Goal: Task Accomplishment & Management: Use online tool/utility

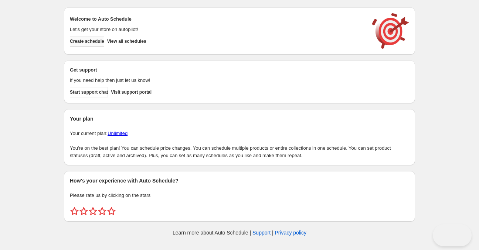
click at [87, 42] on span "Create schedule" at bounding box center [87, 41] width 34 height 6
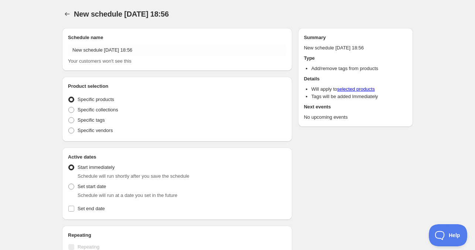
radio input "true"
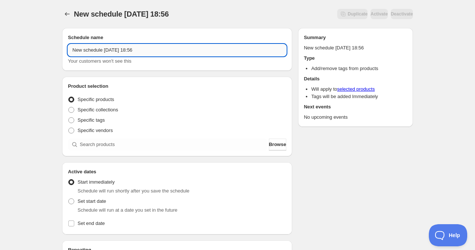
click at [102, 47] on input "New schedule Sep 08 2025 18:56" at bounding box center [177, 50] width 218 height 12
drag, startPoint x: 61, startPoint y: 51, endPoint x: 47, endPoint y: 51, distance: 14.8
click at [47, 51] on div "New schedule Sep 08 2025 18:56. This page is ready New schedule Sep 08 2025 18:…" at bounding box center [237, 223] width 475 height 447
drag, startPoint x: 105, startPoint y: 52, endPoint x: 20, endPoint y: 52, distance: 85.3
click at [19, 51] on div "New schedule Sep 08 2025 18:56. This page is ready New schedule Sep 08 2025 18:…" at bounding box center [237, 223] width 475 height 447
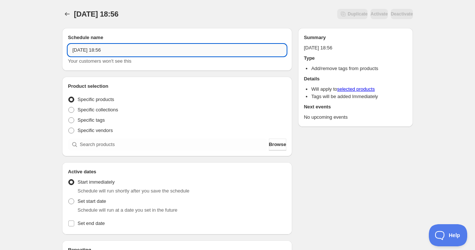
drag, startPoint x: 73, startPoint y: 50, endPoint x: 75, endPoint y: 54, distance: 4.3
click at [73, 50] on input "Sep 08 2025 18:56" at bounding box center [177, 50] width 218 height 12
click at [96, 54] on input "Tue Sep 08 2025 18:56" at bounding box center [177, 50] width 218 height 12
drag, startPoint x: 109, startPoint y: 49, endPoint x: 171, endPoint y: 50, distance: 62.8
click at [167, 50] on input "Tue Sep 09 2025 18:56" at bounding box center [177, 50] width 218 height 12
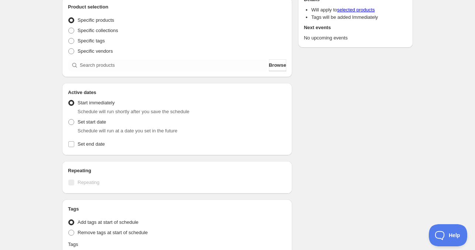
scroll to position [148, 0]
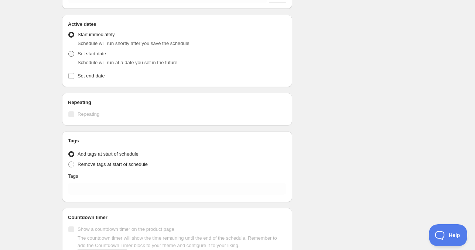
type input "Tue Sep 09 2025 4am"
click at [86, 54] on span "Set start date" at bounding box center [92, 54] width 28 height 6
click at [69, 51] on input "Set start date" at bounding box center [68, 51] width 0 height 0
radio input "true"
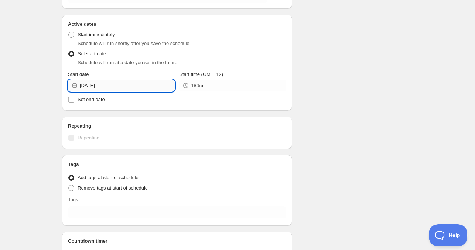
click at [123, 86] on input "2025-09-08" at bounding box center [127, 86] width 95 height 12
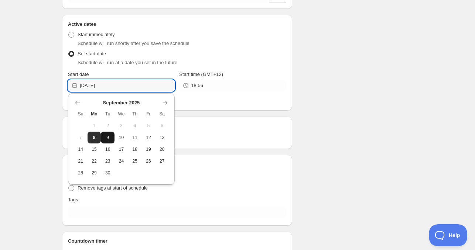
click at [110, 140] on span "9" at bounding box center [108, 138] width 8 height 6
type input "2025-09-09"
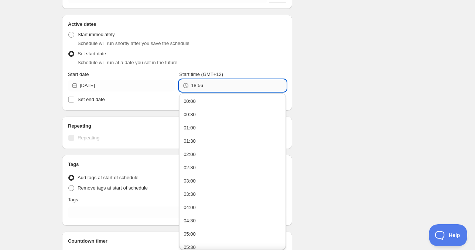
click at [208, 86] on input "18:56" at bounding box center [238, 86] width 95 height 12
drag, startPoint x: 208, startPoint y: 86, endPoint x: 193, endPoint y: 87, distance: 14.4
click at [193, 87] on input "18:56" at bounding box center [238, 86] width 95 height 12
type input "04:00"
click at [81, 101] on span "Set end date" at bounding box center [91, 100] width 27 height 6
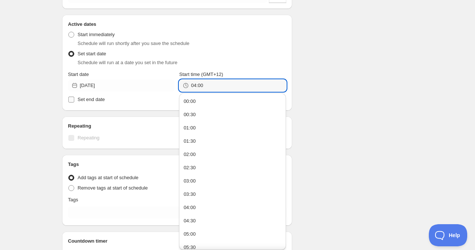
click at [74, 101] on input "Set end date" at bounding box center [71, 100] width 6 height 6
checkbox input "true"
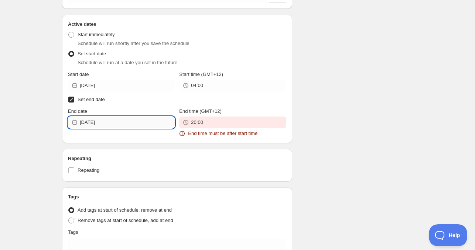
click at [110, 128] on input "2025-09-08" at bounding box center [127, 123] width 95 height 12
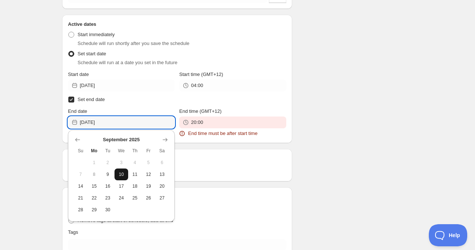
click at [119, 176] on span "10" at bounding box center [121, 175] width 8 height 6
type input "2025-09-10"
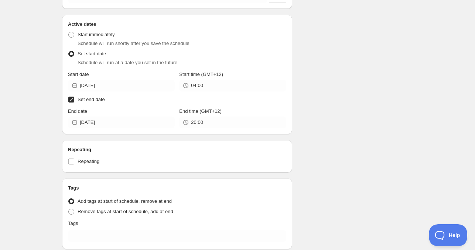
click at [213, 116] on div "End time (GMT+12) 20:00" at bounding box center [232, 118] width 107 height 21
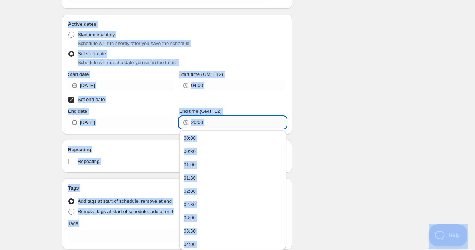
click at [209, 123] on input "20:00" at bounding box center [238, 123] width 95 height 12
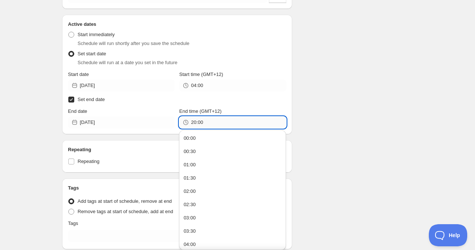
paste input "4"
type input "04:00"
click at [307, 96] on div "Schedule name Tue Sep 09 2025 4am Your customers won't see this Product selecti…" at bounding box center [234, 103] width 357 height 458
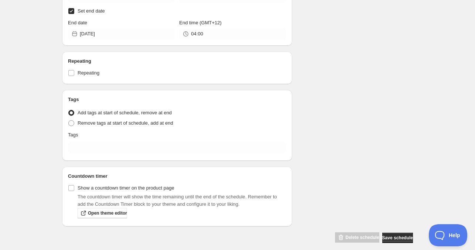
scroll to position [243, 0]
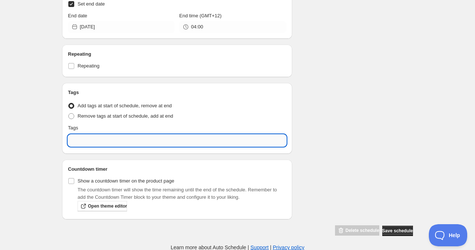
click at [123, 142] on input "text" at bounding box center [177, 141] width 218 height 12
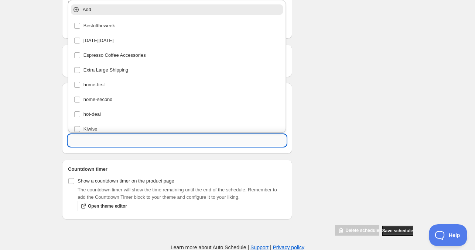
paste input "CNH24122"
type input "CNH24122"
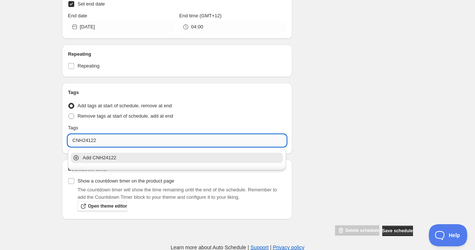
click at [118, 138] on input "CNH24122" at bounding box center [177, 141] width 218 height 12
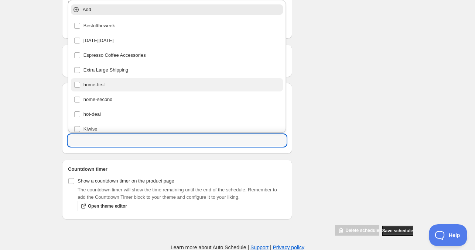
click at [100, 80] on div "home-first" at bounding box center [177, 85] width 206 height 10
type input "home-first"
checkbox input "true"
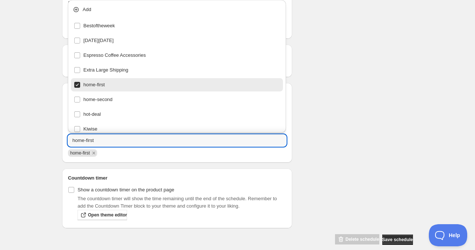
click at [366, 90] on div "Schedule name Tue Sep 09 2025 4am Your customers won't see this Product selecti…" at bounding box center [234, 12] width 357 height 467
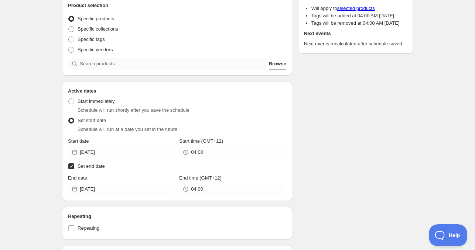
scroll to position [59, 0]
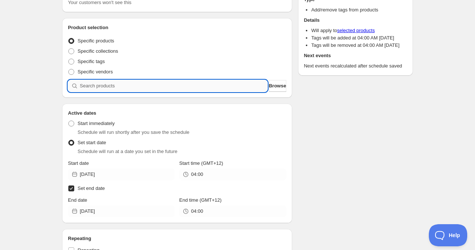
click at [137, 86] on input "search" at bounding box center [174, 86] width 188 height 12
paste input "CNH24122"
type input "CNH24122"
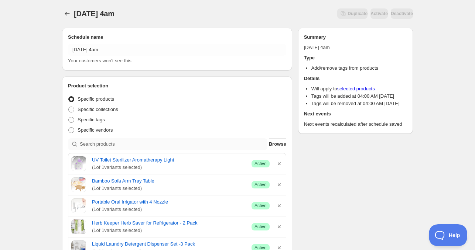
scroll to position [0, 0]
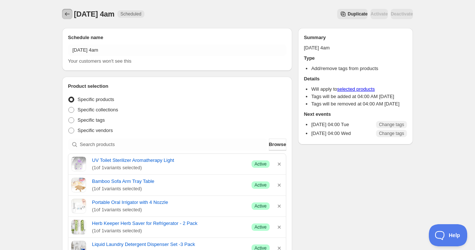
click at [63, 15] on button "Schedules" at bounding box center [67, 14] width 10 height 10
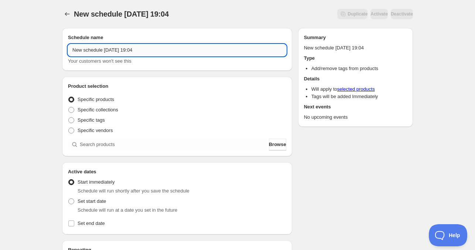
click at [95, 49] on input "New schedule Sep 08 2025 19:04" at bounding box center [177, 50] width 218 height 12
drag, startPoint x: 101, startPoint y: 52, endPoint x: -2, endPoint y: 47, distance: 103.1
click at [0, 47] on html "New schedule Sep 08 2025 19:04. This page is ready New schedule Sep 08 2025 19:…" at bounding box center [237, 125] width 475 height 250
click at [96, 52] on input "Tue Sep 08 2025 19:04" at bounding box center [177, 50] width 218 height 12
drag, startPoint x: 108, startPoint y: 50, endPoint x: 174, endPoint y: 56, distance: 65.6
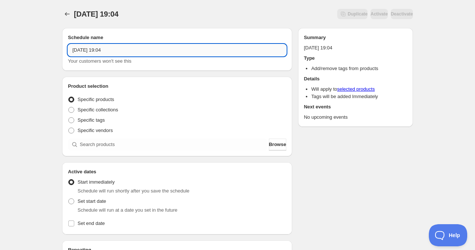
click at [173, 56] on input "Tue Sep 09 2025 19:04" at bounding box center [177, 50] width 218 height 12
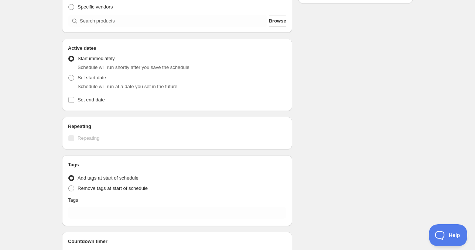
scroll to position [148, 0]
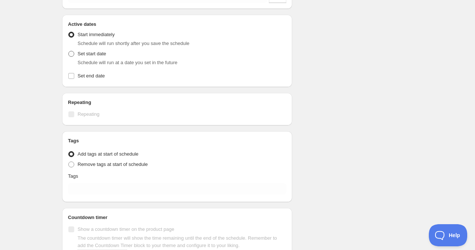
type input "Tue Sep 09 2025 11am"
click at [89, 54] on span "Set start date" at bounding box center [92, 54] width 28 height 6
click at [69, 51] on input "Set start date" at bounding box center [68, 51] width 0 height 0
radio input "true"
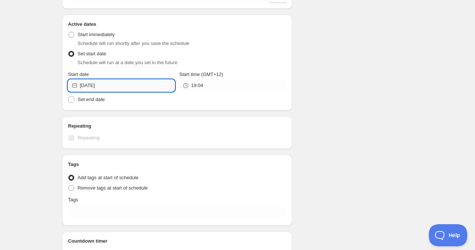
click at [118, 90] on input "2025-09-08" at bounding box center [127, 86] width 95 height 12
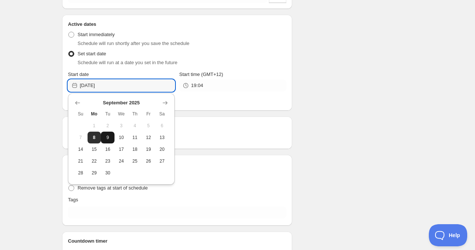
click at [112, 140] on button "9" at bounding box center [108, 138] width 14 height 12
type input "2025-09-09"
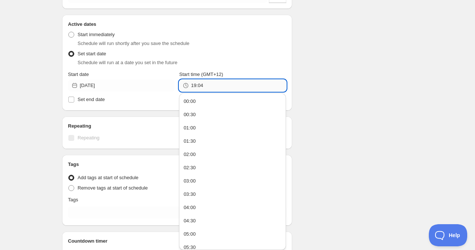
click at [211, 89] on input "19:04" at bounding box center [238, 86] width 95 height 12
type input "11:00"
click at [101, 96] on span "Set end date" at bounding box center [91, 99] width 27 height 7
click at [74, 97] on input "Set end date" at bounding box center [71, 100] width 6 height 6
checkbox input "true"
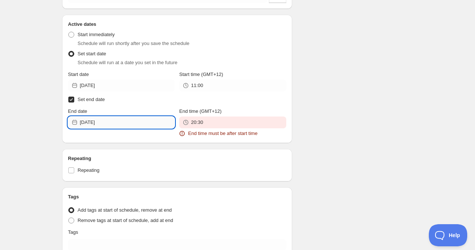
drag, startPoint x: 109, startPoint y: 118, endPoint x: 111, endPoint y: 128, distance: 10.5
click at [109, 118] on input "2025-09-08" at bounding box center [127, 123] width 95 height 12
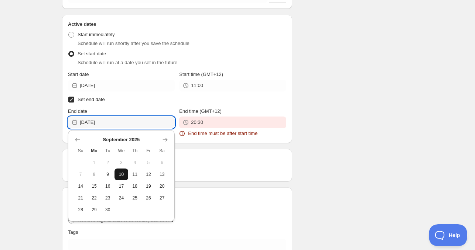
click at [125, 178] on button "10" at bounding box center [121, 175] width 14 height 12
type input "2025-09-10"
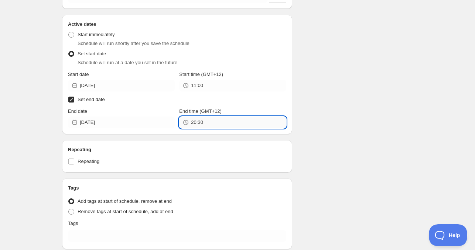
click at [224, 124] on input "20:30" at bounding box center [238, 123] width 95 height 12
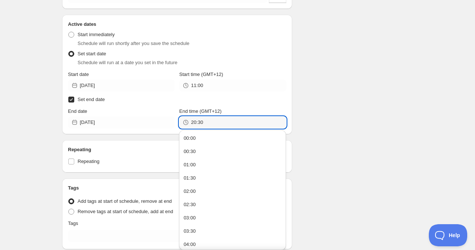
paste input "11:0"
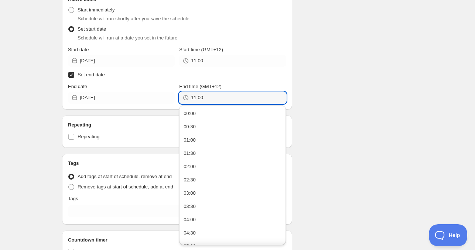
scroll to position [185, 0]
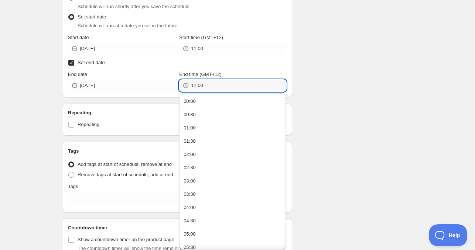
type input "11:00"
click at [298, 61] on div "Schedule name Tue Sep 09 2025 11am Your customers won't see this Product select…" at bounding box center [234, 67] width 357 height 458
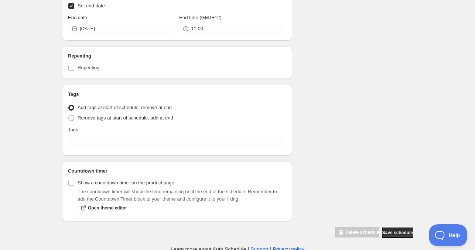
scroll to position [243, 0]
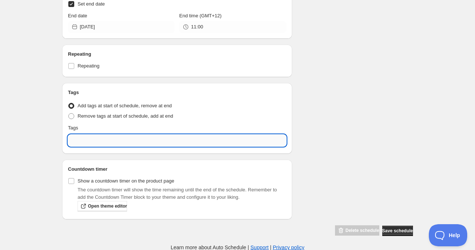
click at [103, 141] on input "text" at bounding box center [177, 141] width 218 height 12
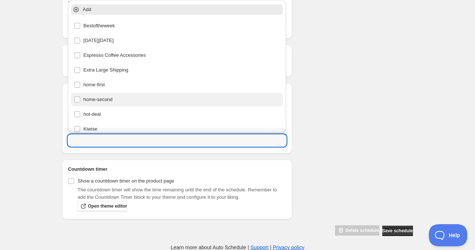
click at [108, 98] on div "home-second" at bounding box center [177, 100] width 206 height 10
type input "home-second"
checkbox input "true"
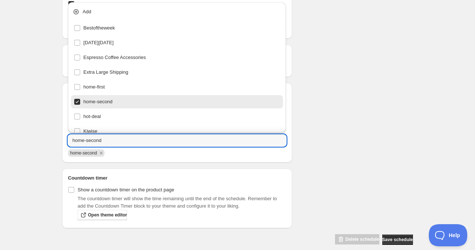
scroll to position [253, 0]
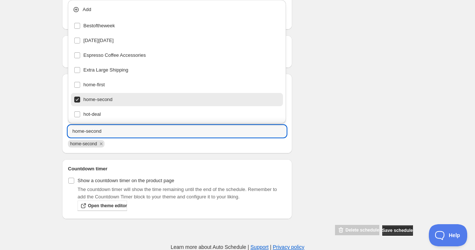
click at [336, 160] on div "Schedule name Tue Sep 09 2025 11am Your customers won't see this Product select…" at bounding box center [234, 3] width 357 height 467
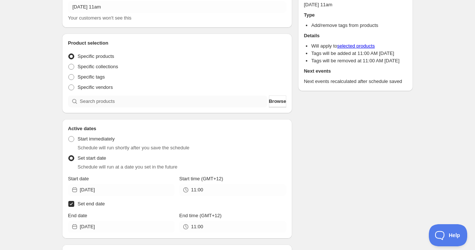
scroll to position [0, 0]
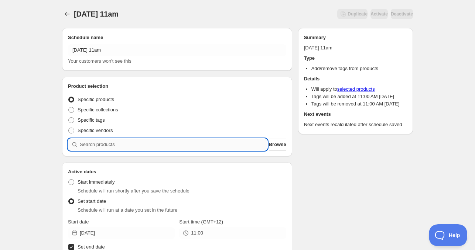
click at [123, 143] on input "search" at bounding box center [174, 145] width 188 height 12
paste input "823818-BEI"
type input "823818-BEI"
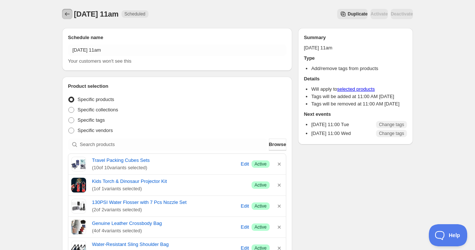
click at [68, 10] on icon "Schedules" at bounding box center [67, 13] width 7 height 7
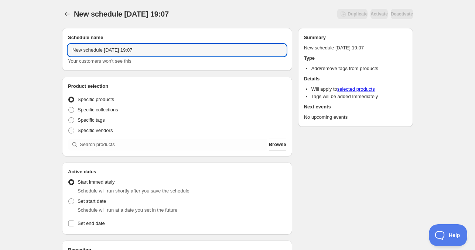
drag, startPoint x: 103, startPoint y: 51, endPoint x: 65, endPoint y: 51, distance: 37.3
click at [65, 51] on div "Schedule name New schedule Sep 08 2025 19:07 Your customers won't see this" at bounding box center [177, 49] width 230 height 43
click at [96, 51] on input "Wed Sep 08 2025 19:07" at bounding box center [177, 50] width 218 height 12
drag, startPoint x: 112, startPoint y: 51, endPoint x: 152, endPoint y: 51, distance: 40.2
click at [152, 51] on input "Wed Sep 10 2025 19:07" at bounding box center [177, 50] width 218 height 12
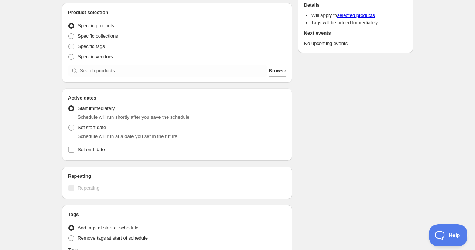
scroll to position [148, 0]
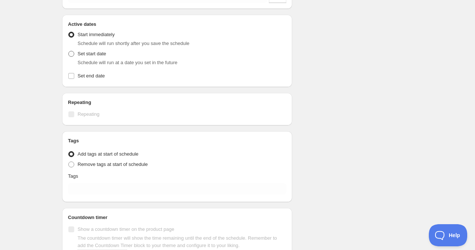
type input "Wed Sep 10 2025 4am"
click at [93, 56] on span "Set start date" at bounding box center [92, 54] width 28 height 6
click at [69, 51] on input "Set start date" at bounding box center [68, 51] width 0 height 0
radio input "true"
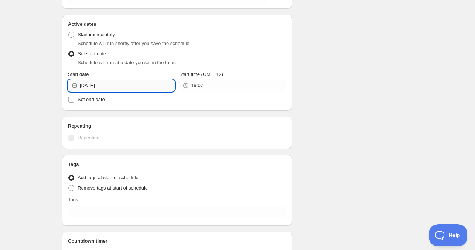
click at [109, 87] on input "2025-09-08" at bounding box center [127, 86] width 95 height 12
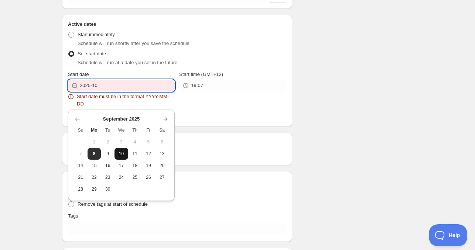
click at [117, 156] on span "10" at bounding box center [121, 154] width 8 height 6
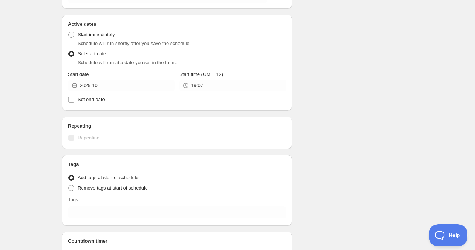
type input "2025-09-10"
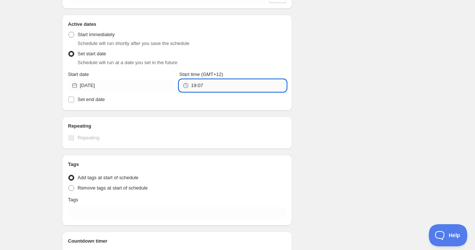
click at [220, 88] on input "19:07" at bounding box center [238, 86] width 95 height 12
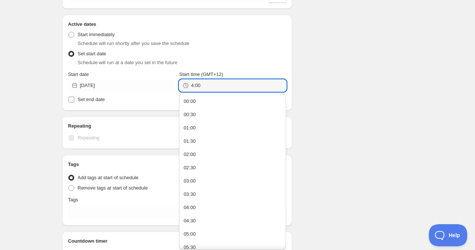
type input "04:00"
click at [110, 101] on label "Set end date" at bounding box center [177, 100] width 218 height 10
click at [74, 101] on input "Set end date" at bounding box center [71, 100] width 6 height 6
checkbox input "true"
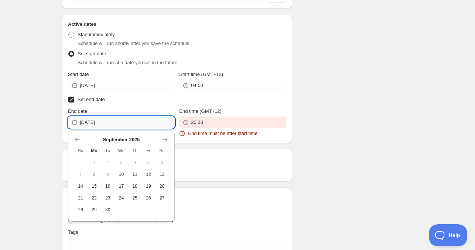
click at [113, 118] on input "2025-09-08" at bounding box center [127, 123] width 95 height 12
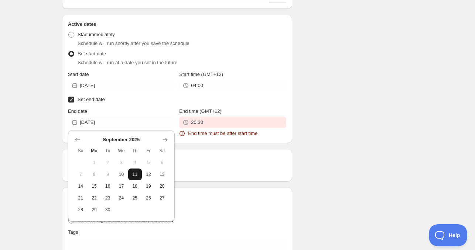
click at [137, 176] on span "11" at bounding box center [135, 175] width 8 height 6
type input "2025-09-11"
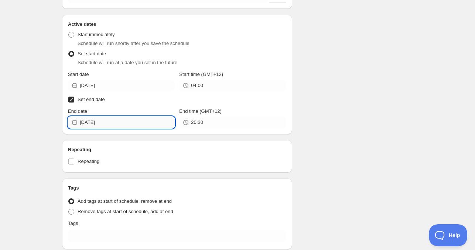
click at [113, 125] on input "2025-09-11" at bounding box center [127, 123] width 95 height 12
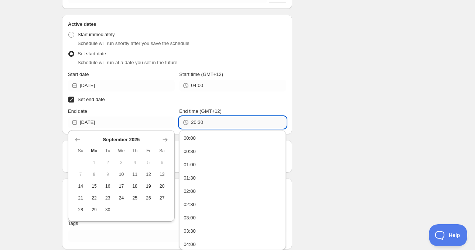
click at [214, 125] on input "20:30" at bounding box center [238, 123] width 95 height 12
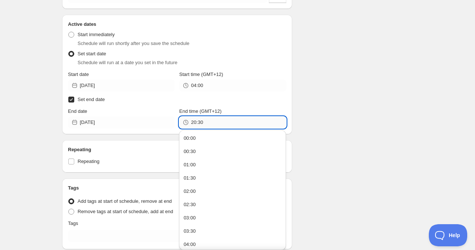
paste input "4:0"
type input "04:00"
click at [322, 103] on div "Schedule name Wed Sep 10 2025 4am Your customers won't see this Product selecti…" at bounding box center [234, 103] width 357 height 458
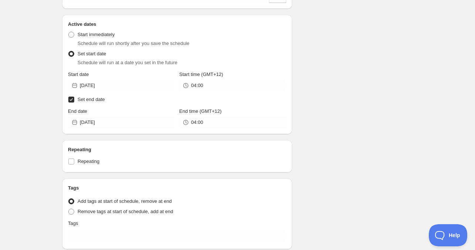
scroll to position [243, 0]
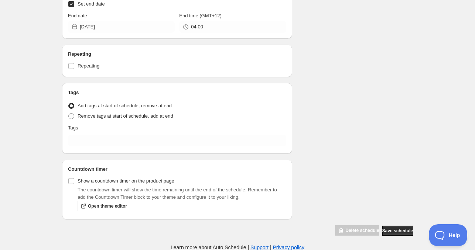
click at [104, 147] on div "Tags Tag type Add tags at start of schedule, remove at end Remove tags at start…" at bounding box center [177, 118] width 218 height 59
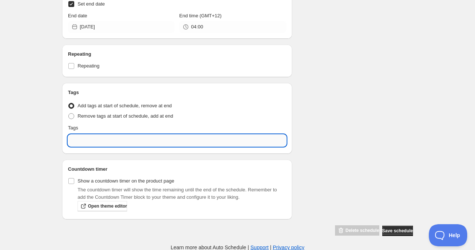
click at [109, 136] on input "text" at bounding box center [177, 141] width 218 height 12
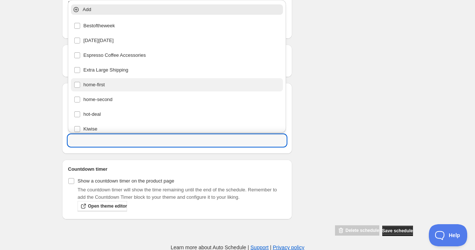
click at [113, 87] on div "home-first" at bounding box center [177, 85] width 206 height 10
type input "home-first"
checkbox input "true"
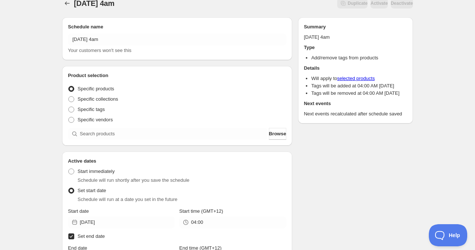
scroll to position [0, 0]
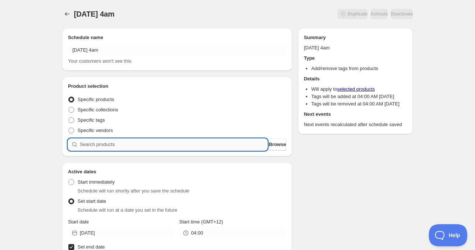
click at [127, 141] on input "search" at bounding box center [174, 145] width 188 height 12
paste input "search"
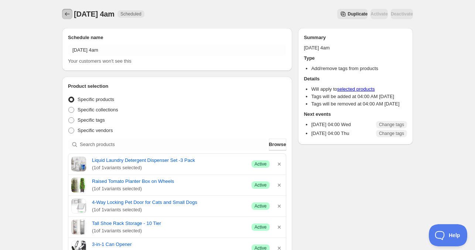
click at [69, 14] on icon "Schedules" at bounding box center [67, 13] width 7 height 7
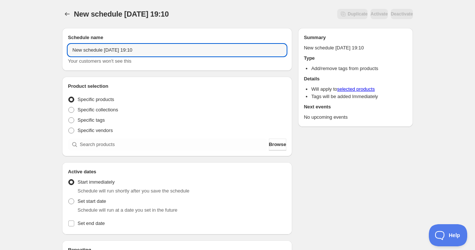
drag, startPoint x: 104, startPoint y: 52, endPoint x: 19, endPoint y: 51, distance: 85.3
click at [10, 50] on div "New schedule Sep 08 2025 19:10. This page is ready New schedule Sep 08 2025 19:…" at bounding box center [237, 223] width 475 height 447
click at [97, 51] on input "Wed Sep 08 2025 19:10" at bounding box center [177, 50] width 218 height 12
click at [113, 51] on input "Wed Sep 10 2025 19:10" at bounding box center [177, 50] width 218 height 12
drag, startPoint x: 118, startPoint y: 51, endPoint x: 210, endPoint y: 50, distance: 91.9
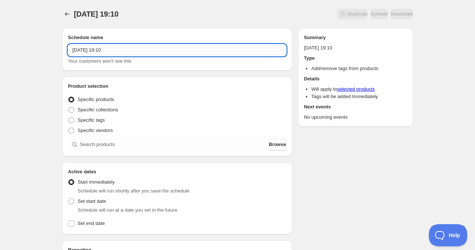
click at [210, 50] on input "Wed Sep 10 2025 19:10" at bounding box center [177, 50] width 218 height 12
type input "Wed Sep 10 2025 11am"
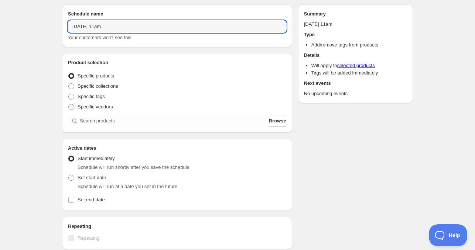
scroll to position [37, 0]
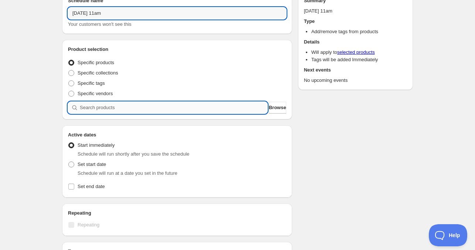
click at [114, 110] on input "search" at bounding box center [174, 108] width 188 height 12
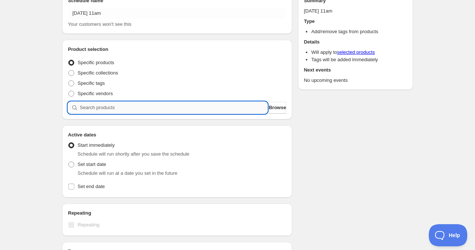
scroll to position [111, 0]
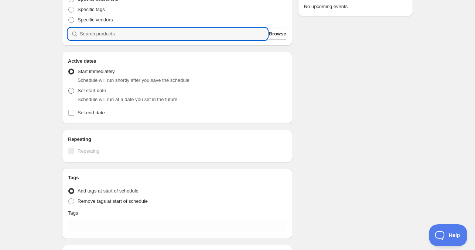
click at [99, 93] on span "Set start date" at bounding box center [92, 91] width 28 height 6
click at [69, 88] on input "Set start date" at bounding box center [68, 88] width 0 height 0
radio input "true"
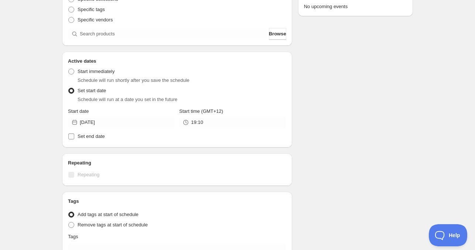
click at [115, 134] on label "Set end date" at bounding box center [177, 136] width 218 height 10
click at [74, 134] on input "Set end date" at bounding box center [71, 137] width 6 height 6
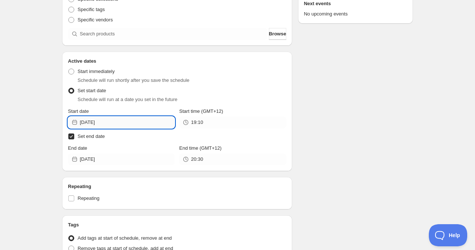
click at [113, 122] on input "2025-09-08" at bounding box center [127, 123] width 95 height 12
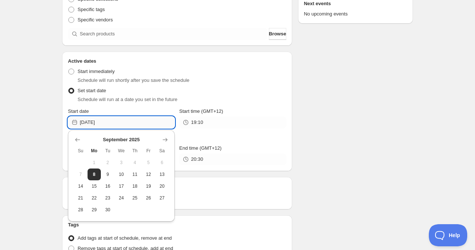
click at [106, 121] on input "2025-09-08" at bounding box center [127, 123] width 95 height 12
click at [303, 107] on div "Schedule name Wed Sep 10 2025 11am Your customers won't see this Product select…" at bounding box center [234, 140] width 357 height 458
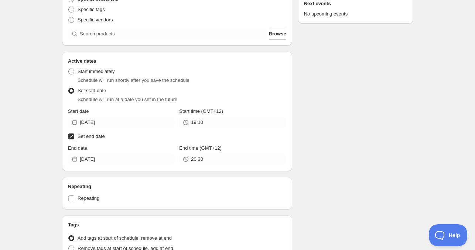
click at [72, 134] on input "Set end date" at bounding box center [71, 137] width 6 height 6
checkbox input "false"
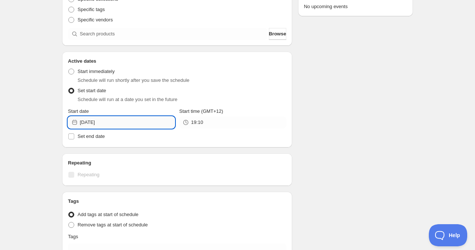
click at [122, 125] on input "2025-09-08" at bounding box center [127, 123] width 95 height 12
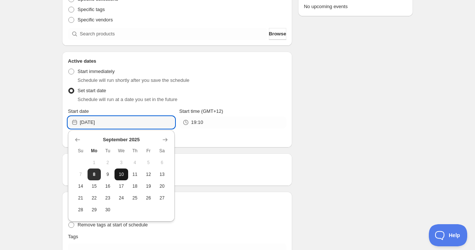
click at [116, 175] on button "10" at bounding box center [121, 175] width 14 height 12
type input "2025-09-10"
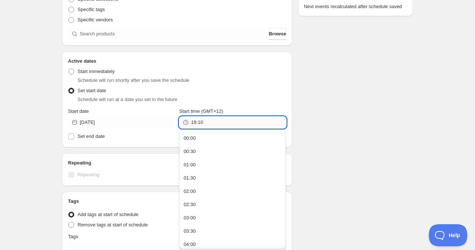
click at [205, 122] on input "19:10" at bounding box center [238, 123] width 95 height 12
type input "11:00"
click at [89, 134] on span "Set end date" at bounding box center [91, 137] width 27 height 6
click at [74, 134] on input "Set end date" at bounding box center [71, 137] width 6 height 6
checkbox input "true"
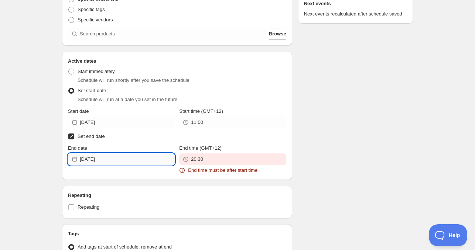
click at [116, 159] on input "2025-09-08" at bounding box center [127, 160] width 95 height 12
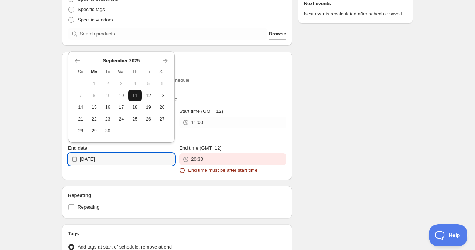
click at [133, 95] on span "11" at bounding box center [135, 96] width 8 height 6
type input "2025-09-11"
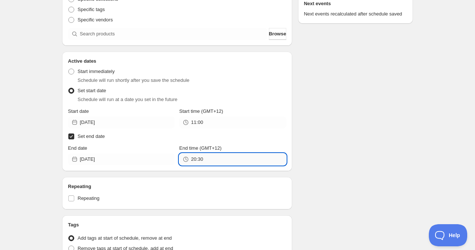
click at [206, 164] on input "20:30" at bounding box center [238, 160] width 95 height 12
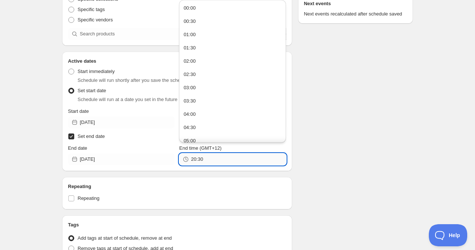
paste input "11:0"
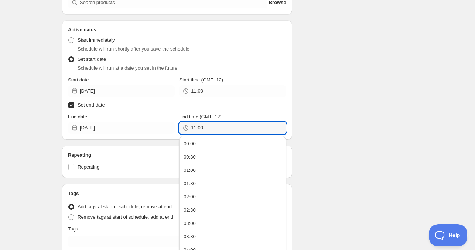
scroll to position [185, 0]
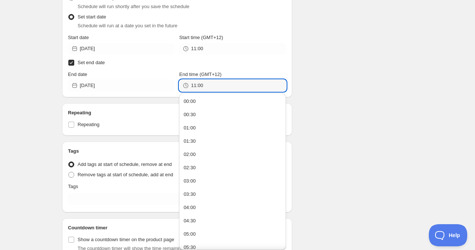
type input "11:00"
click at [329, 130] on div "Schedule name Wed Sep 10 2025 11am Your customers won't see this Product select…" at bounding box center [234, 67] width 357 height 458
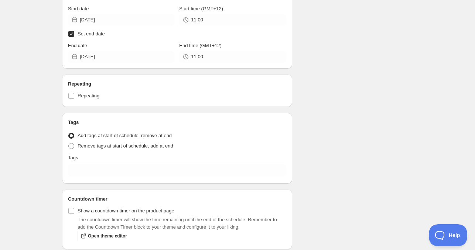
scroll to position [243, 0]
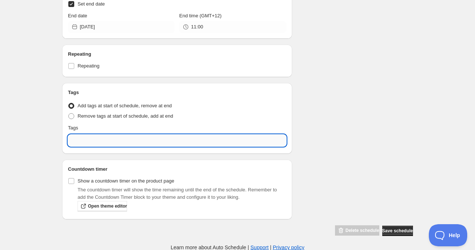
click at [85, 138] on input "text" at bounding box center [177, 141] width 218 height 12
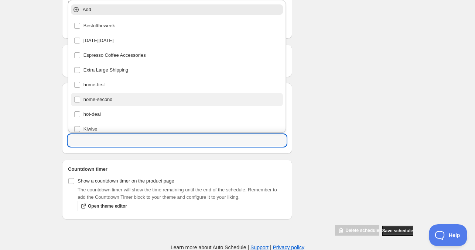
click at [107, 102] on div "home-second" at bounding box center [177, 100] width 206 height 10
type input "home-second"
checkbox input "true"
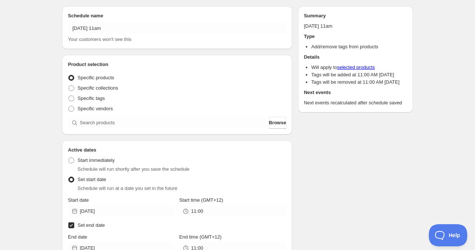
scroll to position [0, 0]
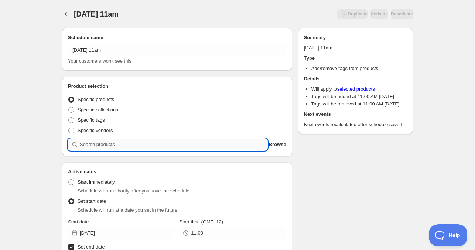
click at [100, 143] on input "search" at bounding box center [174, 145] width 188 height 12
paste input "search"
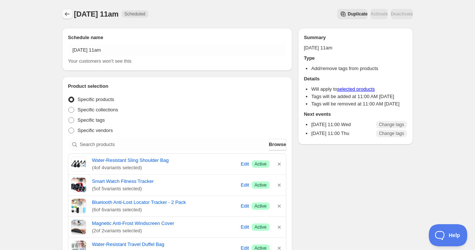
click at [70, 14] on icon "Schedules" at bounding box center [67, 13] width 7 height 7
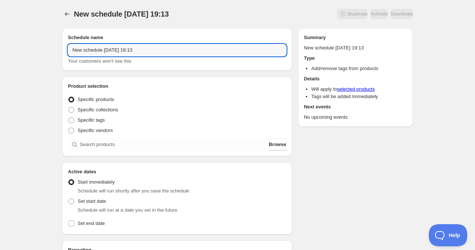
drag, startPoint x: 103, startPoint y: 52, endPoint x: 43, endPoint y: 48, distance: 60.7
click at [43, 48] on div "New schedule Sep 08 2025 19:13. This page is ready New schedule Sep 08 2025 19:…" at bounding box center [237, 223] width 475 height 447
click at [95, 50] on input "Thu Sep 08 2025 19:13" at bounding box center [177, 50] width 218 height 12
drag, startPoint x: 106, startPoint y: 50, endPoint x: 137, endPoint y: 58, distance: 31.7
click at [137, 58] on div "Thu Sep 11 2025 19:13 Your customers won't see this" at bounding box center [177, 54] width 218 height 21
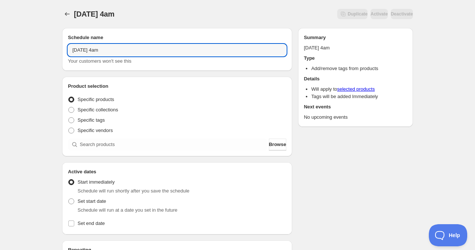
scroll to position [37, 0]
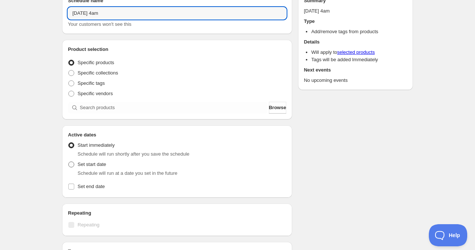
type input "Thu Sep 11 2025 4am"
click at [95, 162] on span "Set start date" at bounding box center [92, 165] width 28 height 6
click at [69, 162] on input "Set start date" at bounding box center [68, 162] width 0 height 0
radio input "true"
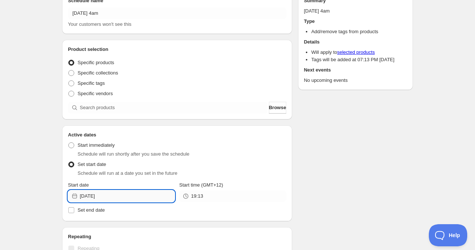
click at [113, 198] on input "2025-09-08" at bounding box center [127, 197] width 95 height 12
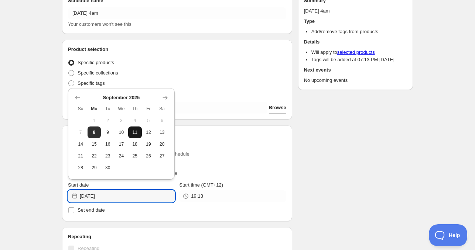
click at [134, 135] on span "11" at bounding box center [135, 133] width 8 height 6
type input "2025-09-11"
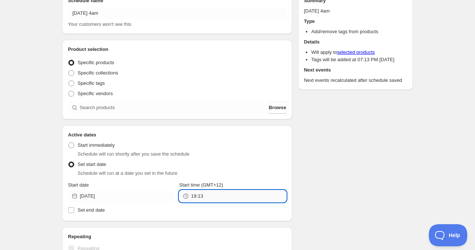
click at [192, 193] on input "19:13" at bounding box center [238, 197] width 95 height 12
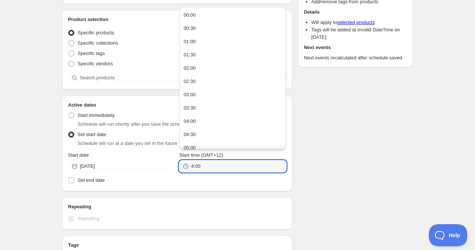
scroll to position [74, 0]
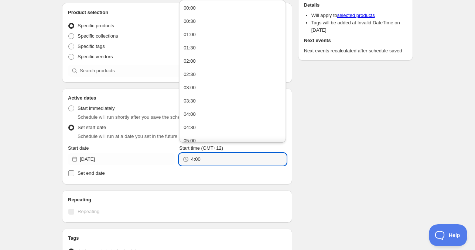
type input "04:00"
click at [97, 173] on span "Set end date" at bounding box center [91, 174] width 27 height 6
click at [74, 173] on input "Set end date" at bounding box center [71, 174] width 6 height 6
checkbox input "true"
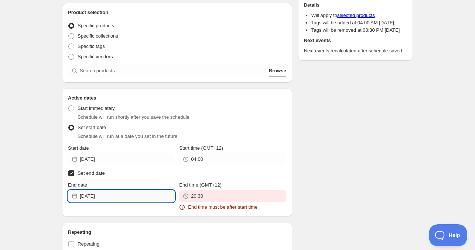
click at [112, 197] on input "2025-09-08" at bounding box center [127, 197] width 95 height 12
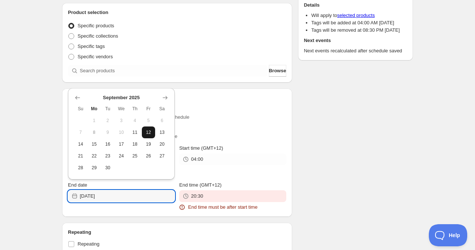
click at [142, 132] on button "12" at bounding box center [149, 133] width 14 height 12
type input "2025-09-12"
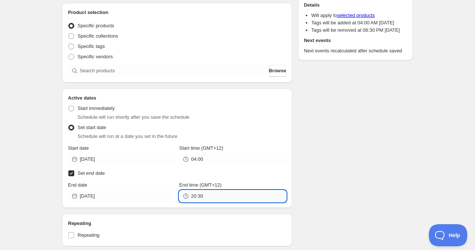
click at [215, 199] on input "20:30" at bounding box center [238, 197] width 95 height 12
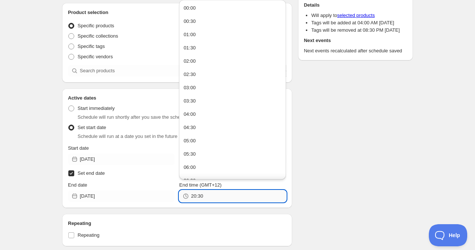
paste input "4:0"
type input "04:00"
click at [301, 186] on div "Schedule name Thu Sep 11 2025 4am Your customers won't see this Product selecti…" at bounding box center [234, 177] width 357 height 458
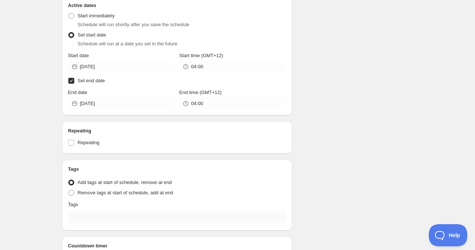
scroll to position [185, 0]
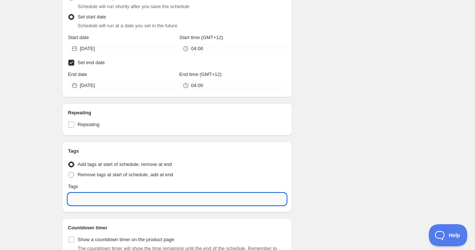
click at [114, 196] on input "text" at bounding box center [177, 199] width 218 height 12
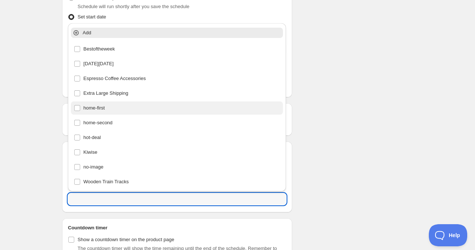
click at [109, 113] on div "home-first" at bounding box center [177, 108] width 206 height 10
type input "home-first"
checkbox input "true"
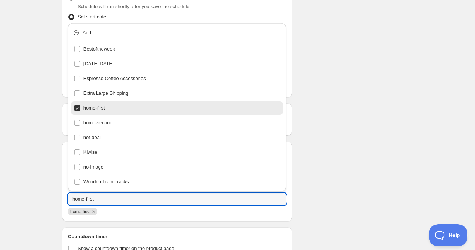
click at [345, 125] on div "Schedule name Thu Sep 11 2025 4am Your customers won't see this Product selecti…" at bounding box center [234, 71] width 357 height 467
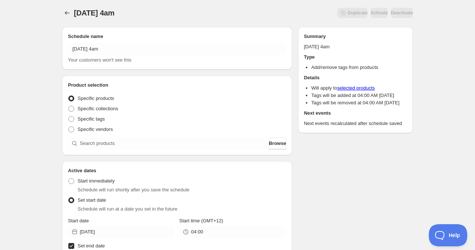
scroll to position [0, 0]
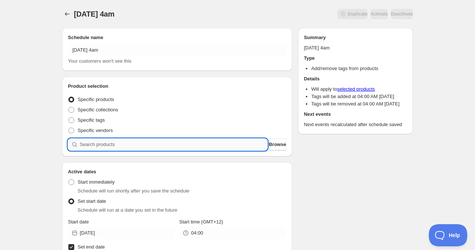
click at [120, 150] on input "search" at bounding box center [174, 145] width 188 height 12
paste input "search"
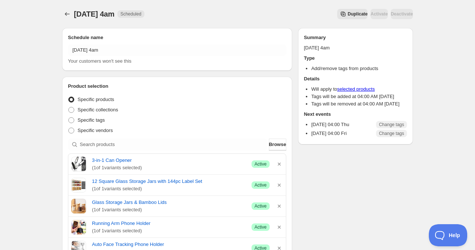
click at [63, 14] on button "Schedules" at bounding box center [67, 14] width 10 height 10
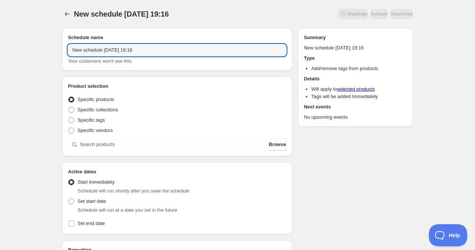
drag, startPoint x: 103, startPoint y: 52, endPoint x: 39, endPoint y: 52, distance: 63.9
click at [39, 52] on div "New schedule Sep 08 2025 19:16. This page is ready New schedule Sep 08 2025 19:…" at bounding box center [237, 223] width 475 height 447
drag, startPoint x: 96, startPoint y: 50, endPoint x: 92, endPoint y: 50, distance: 4.4
click at [92, 50] on input "Thu Sep 08 2025 19:16" at bounding box center [177, 50] width 218 height 12
drag, startPoint x: 108, startPoint y: 50, endPoint x: 146, endPoint y: 51, distance: 38.4
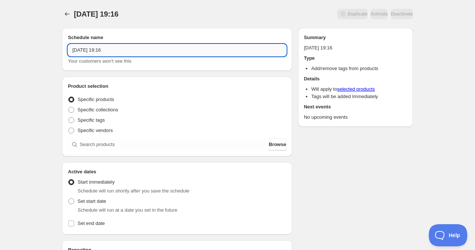
click at [146, 51] on input "Thu Sep 11 2025 19:16" at bounding box center [177, 50] width 218 height 12
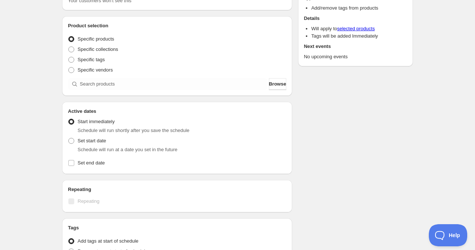
scroll to position [74, 0]
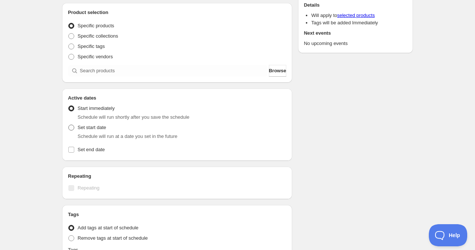
type input "Thu Sep 11 2025 11am"
click at [88, 130] on span "Set start date" at bounding box center [92, 128] width 28 height 6
click at [69, 125] on input "Set start date" at bounding box center [68, 125] width 0 height 0
radio input "true"
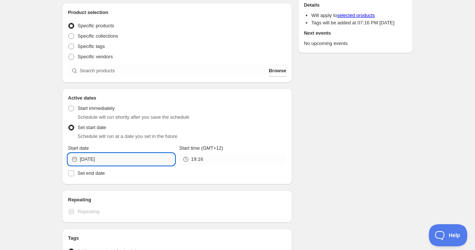
click at [115, 159] on input "2025-09-08" at bounding box center [127, 160] width 95 height 12
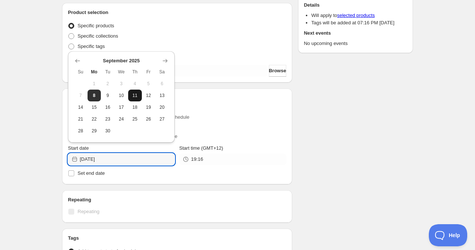
click at [137, 97] on span "11" at bounding box center [135, 96] width 8 height 6
type input "2025-09-11"
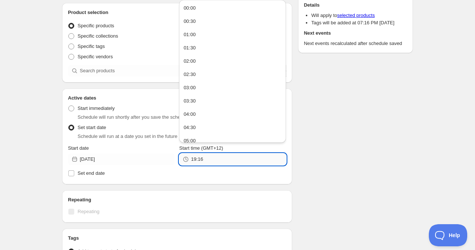
click at [203, 155] on input "19:16" at bounding box center [238, 160] width 95 height 12
type input "11:00"
click at [78, 171] on span "Set end date" at bounding box center [91, 174] width 27 height 6
click at [74, 171] on input "Set end date" at bounding box center [71, 174] width 6 height 6
checkbox input "true"
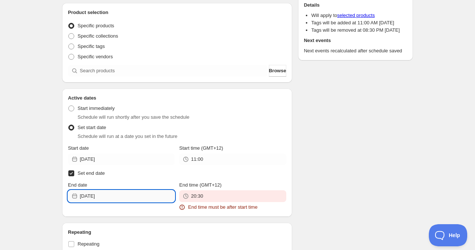
click at [111, 199] on input "2025-09-08" at bounding box center [127, 197] width 95 height 12
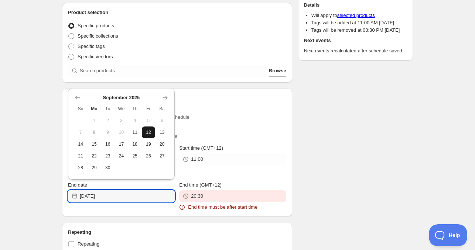
click at [151, 134] on span "12" at bounding box center [149, 133] width 8 height 6
type input "2025-09-12"
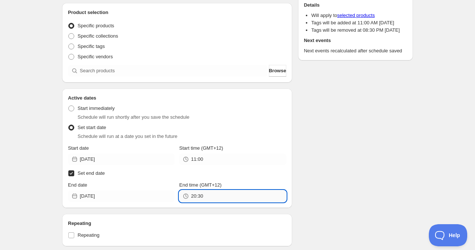
click at [201, 195] on input "20:30" at bounding box center [238, 197] width 95 height 12
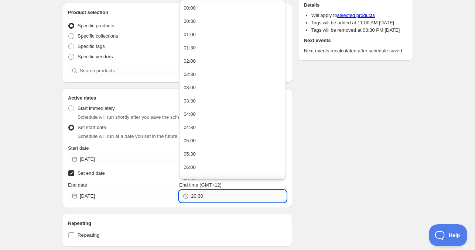
paste input "11:0"
type input "11:00"
drag, startPoint x: 317, startPoint y: 178, endPoint x: 255, endPoint y: 172, distance: 62.3
click at [317, 178] on div "Schedule name Thu Sep 11 2025 11am Your customers won't see this Product select…" at bounding box center [234, 177] width 357 height 458
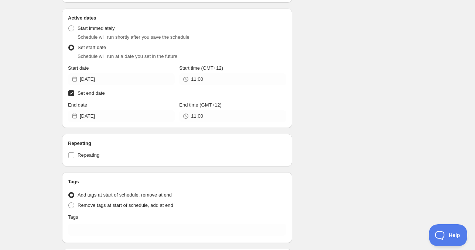
scroll to position [185, 0]
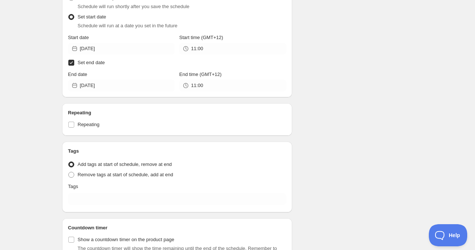
click at [103, 206] on div "Tags Tag type Add tags at start of schedule, remove at end Remove tags at start…" at bounding box center [177, 177] width 218 height 59
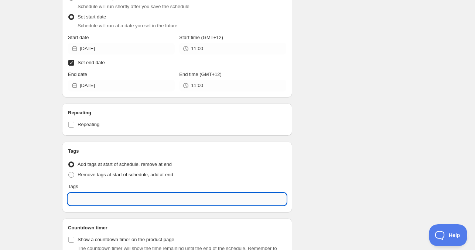
click at [106, 196] on input "text" at bounding box center [177, 199] width 218 height 12
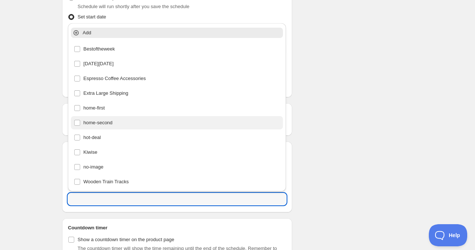
click at [115, 127] on div "home-second" at bounding box center [177, 123] width 206 height 10
type input "home-second"
checkbox input "true"
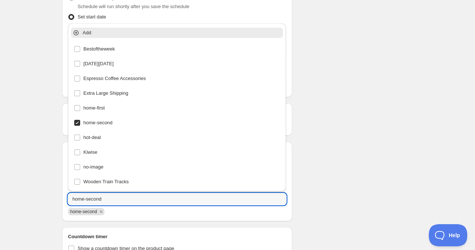
click at [380, 134] on div "Schedule name Thu Sep 11 2025 11am Your customers won't see this Product select…" at bounding box center [234, 71] width 357 height 467
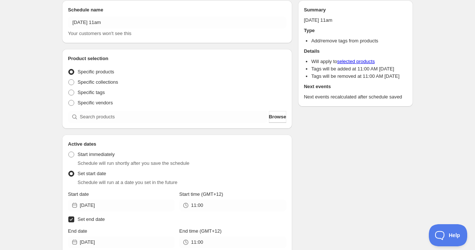
scroll to position [0, 0]
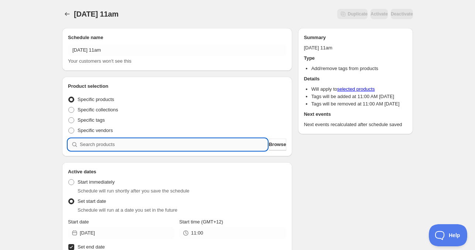
click at [115, 141] on input "search" at bounding box center [174, 145] width 188 height 12
paste input "search"
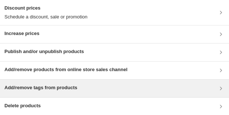
click at [41, 84] on h3 "Add/remove tags from products" at bounding box center [40, 87] width 73 height 7
click at [83, 87] on div "Add/remove tags from products" at bounding box center [114, 88] width 220 height 9
click at [42, 91] on div "Add/remove tags from products" at bounding box center [40, 88] width 73 height 9
click at [90, 87] on div "Add/remove tags from products" at bounding box center [114, 88] width 220 height 9
click at [45, 88] on h3 "Add/remove tags from products" at bounding box center [40, 87] width 73 height 7
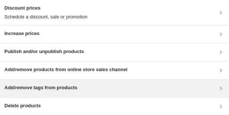
click at [50, 89] on h3 "Add/remove tags from products" at bounding box center [40, 87] width 73 height 7
